Goal: Use online tool/utility

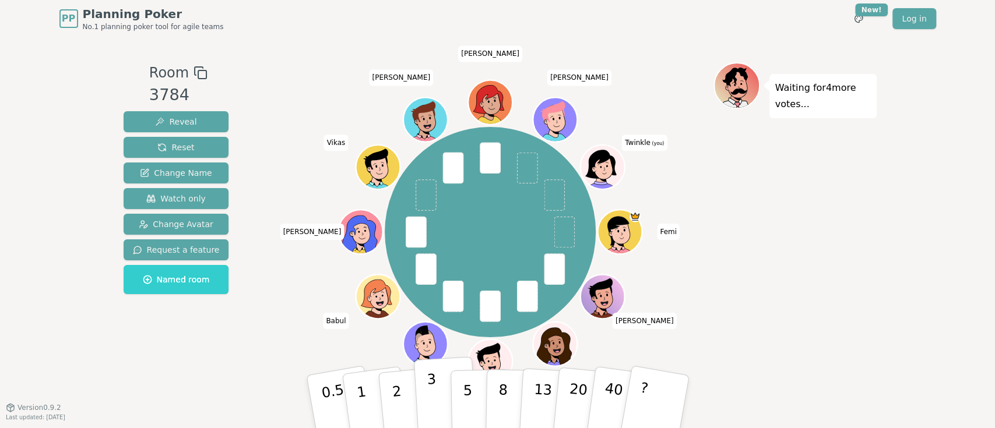
click at [436, 406] on button "3" at bounding box center [445, 402] width 64 height 91
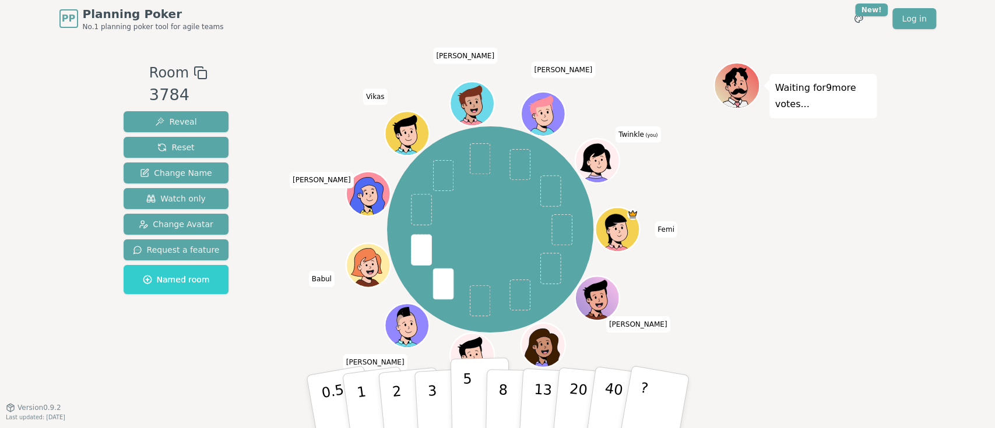
click at [461, 374] on button "5" at bounding box center [480, 402] width 60 height 89
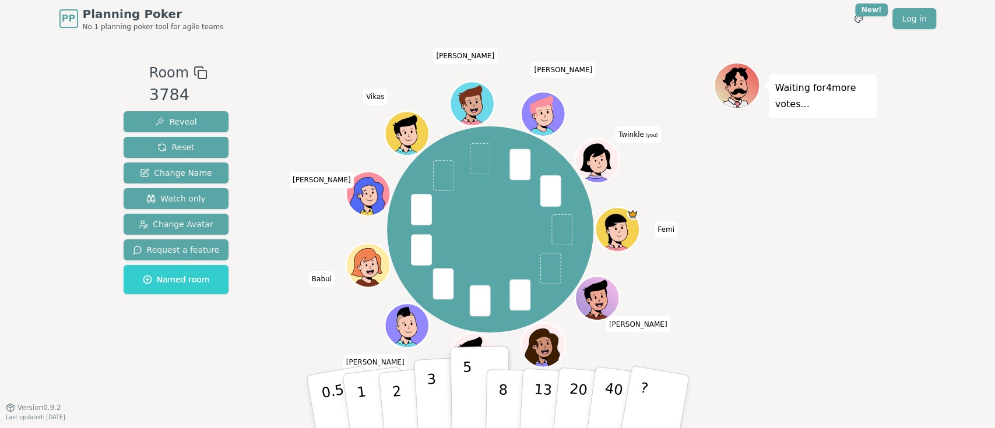
click at [421, 384] on button "3" at bounding box center [445, 402] width 64 height 91
